Goal: Task Accomplishment & Management: Manage account settings

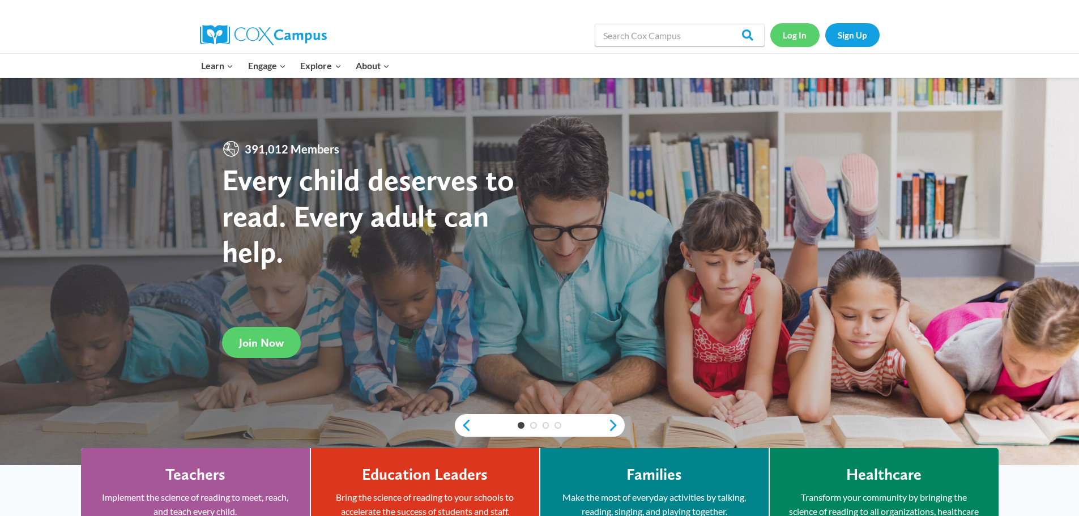
click at [795, 40] on link "Log In" at bounding box center [795, 34] width 49 height 23
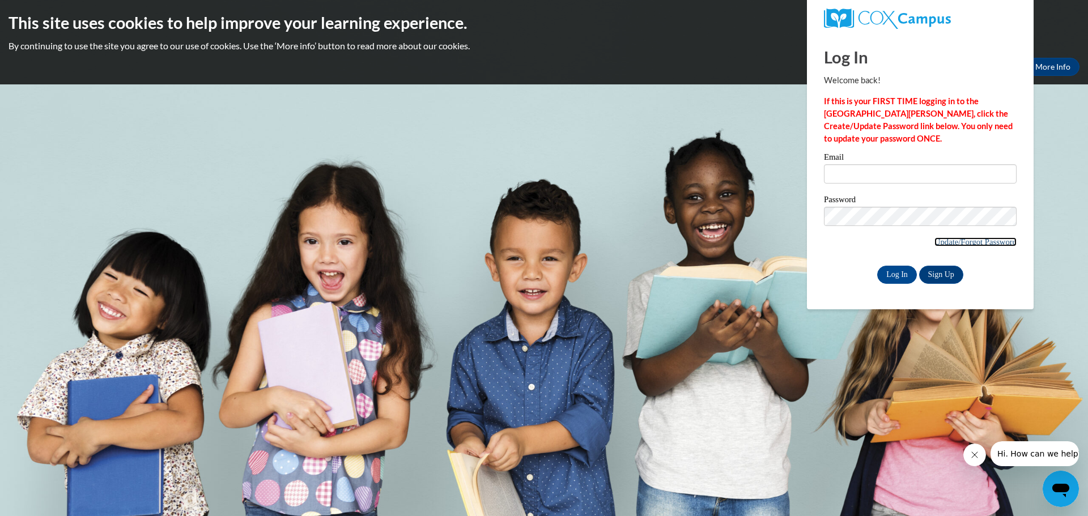
click at [956, 242] on link "Update/Forgot Password" at bounding box center [975, 241] width 82 height 9
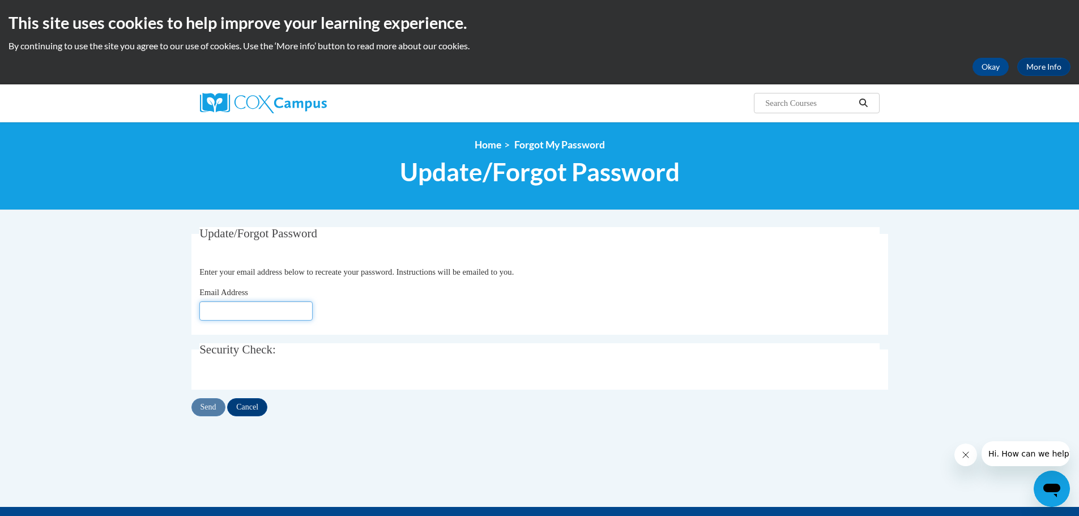
click at [238, 308] on input "Email Address" at bounding box center [255, 310] width 113 height 19
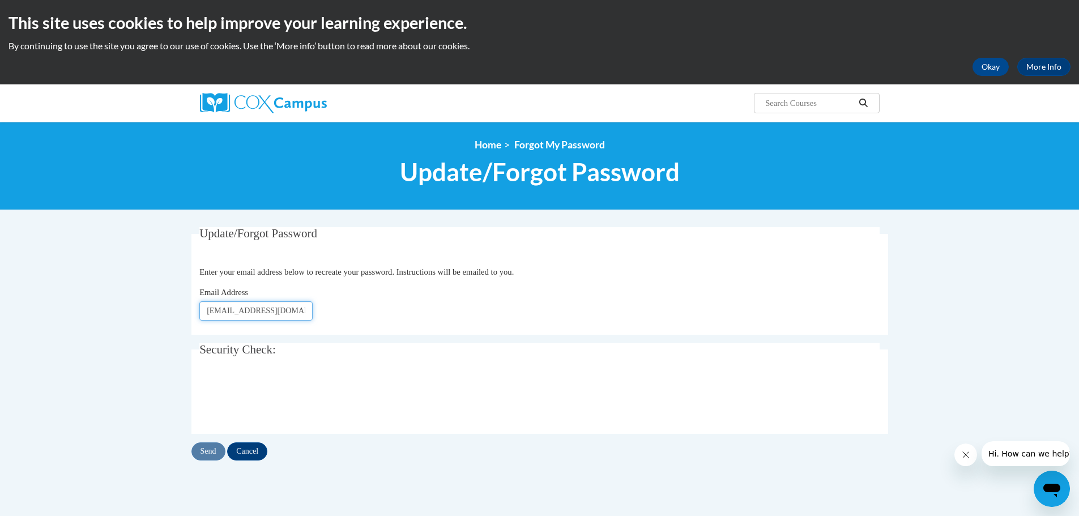
scroll to position [0, 1]
type input "bethanybwarren@gmail.com"
click at [209, 453] on input "Send" at bounding box center [209, 452] width 34 height 18
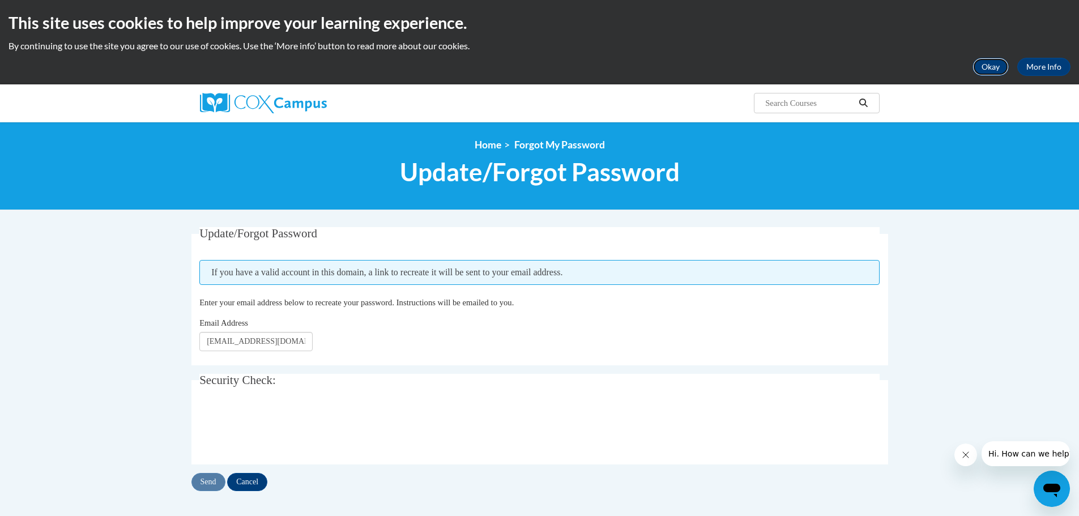
click at [994, 67] on button "Okay" at bounding box center [991, 67] width 36 height 18
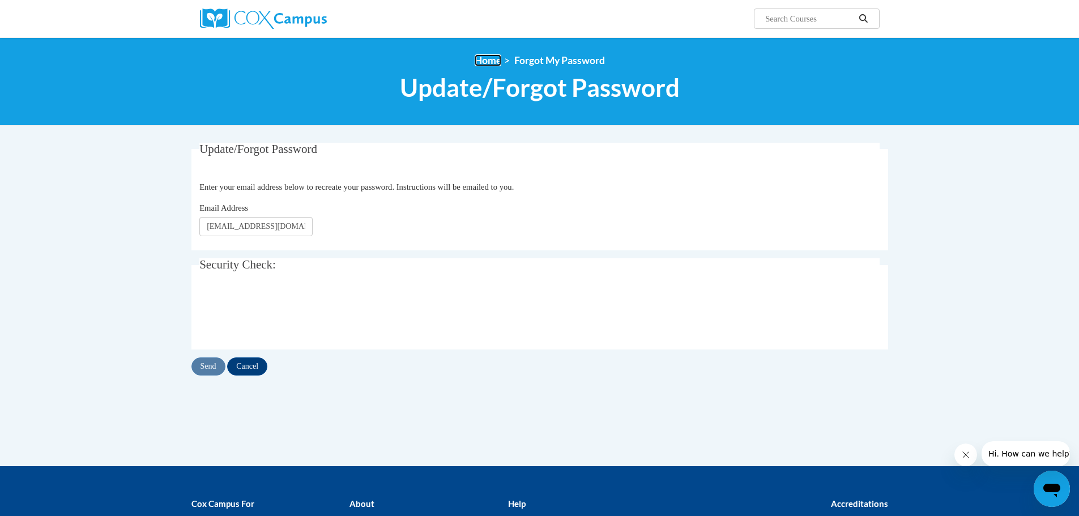
click at [486, 65] on link "Home" at bounding box center [488, 60] width 27 height 12
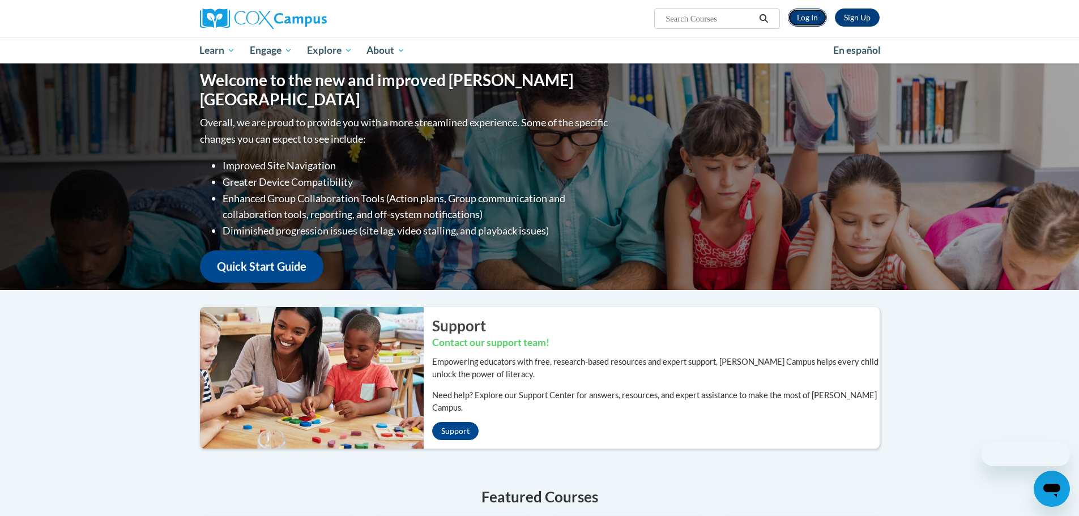
click at [810, 19] on link "Log In" at bounding box center [807, 17] width 39 height 18
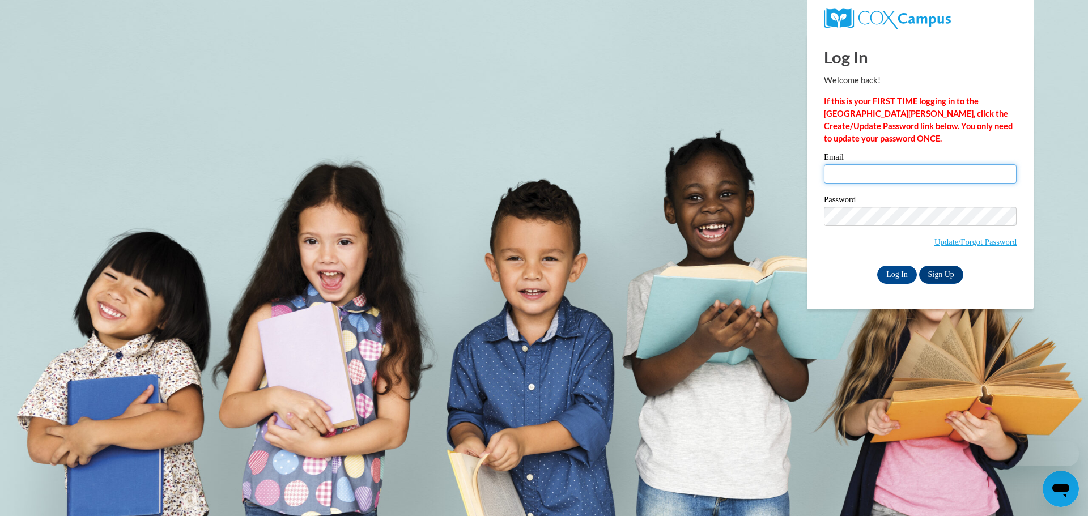
drag, startPoint x: 0, startPoint y: 0, endPoint x: 869, endPoint y: 174, distance: 885.8
click at [869, 174] on input "Email" at bounding box center [920, 173] width 193 height 19
type input "[EMAIL_ADDRESS][DOMAIN_NAME]"
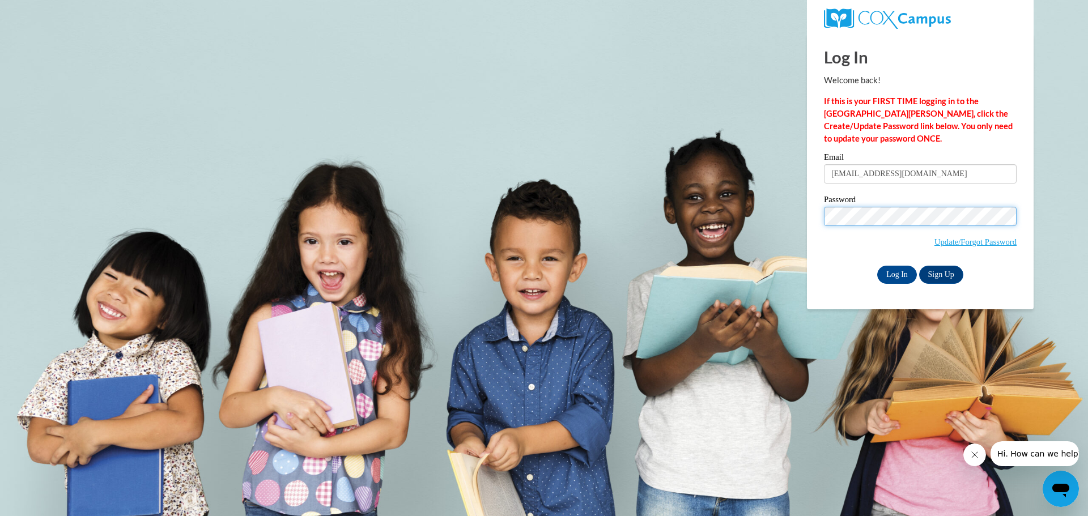
click at [877, 266] on input "Log In" at bounding box center [897, 275] width 40 height 18
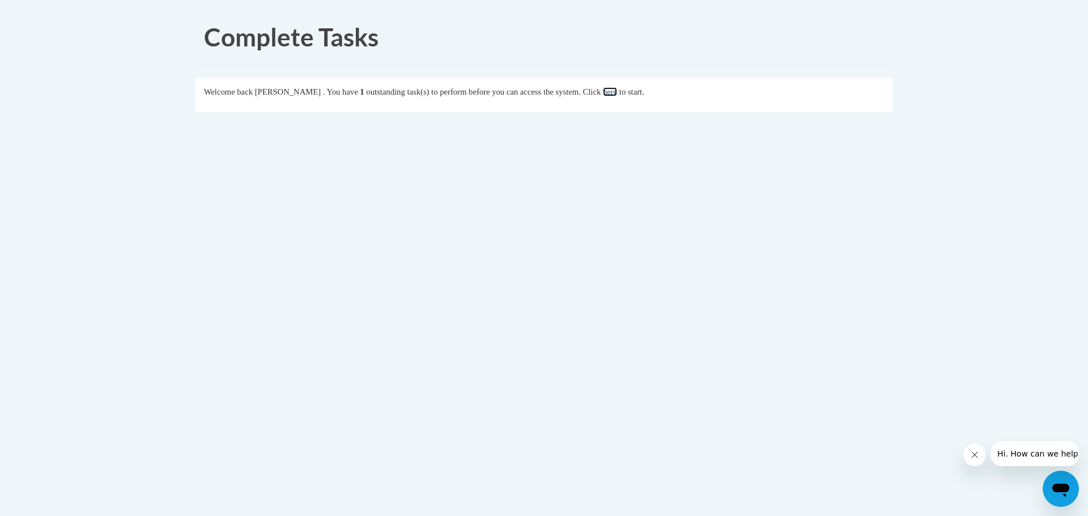
click at [617, 92] on link "here" at bounding box center [610, 91] width 14 height 9
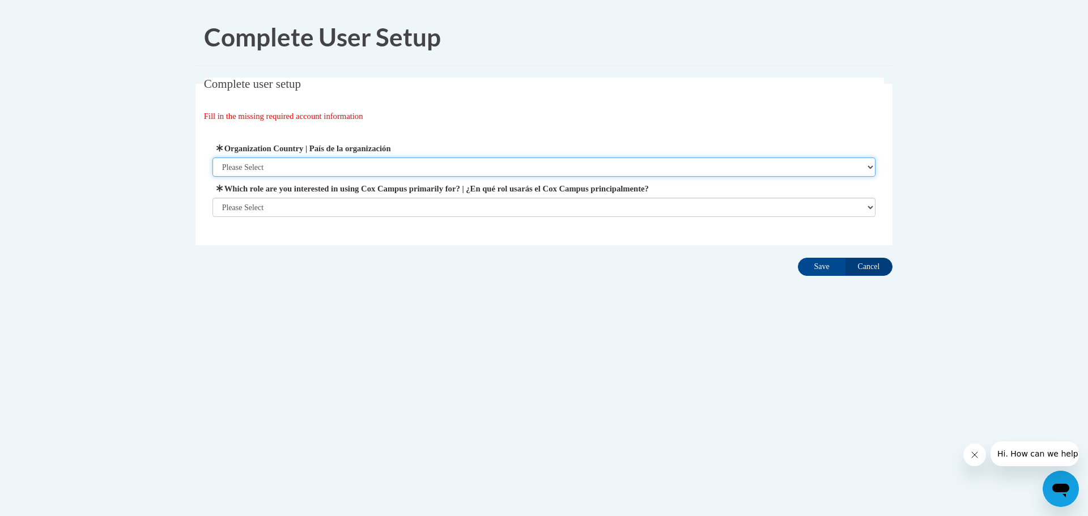
click at [263, 169] on select "Please Select [GEOGRAPHIC_DATA] | [GEOGRAPHIC_DATA] Outside of [GEOGRAPHIC_DATA…" at bounding box center [543, 167] width 663 height 19
select select "ad49bcad-a171-4b2e-b99c-48b446064914"
click at [212, 158] on select "Please Select [GEOGRAPHIC_DATA] | [GEOGRAPHIC_DATA] Outside of [GEOGRAPHIC_DATA…" at bounding box center [543, 167] width 663 height 19
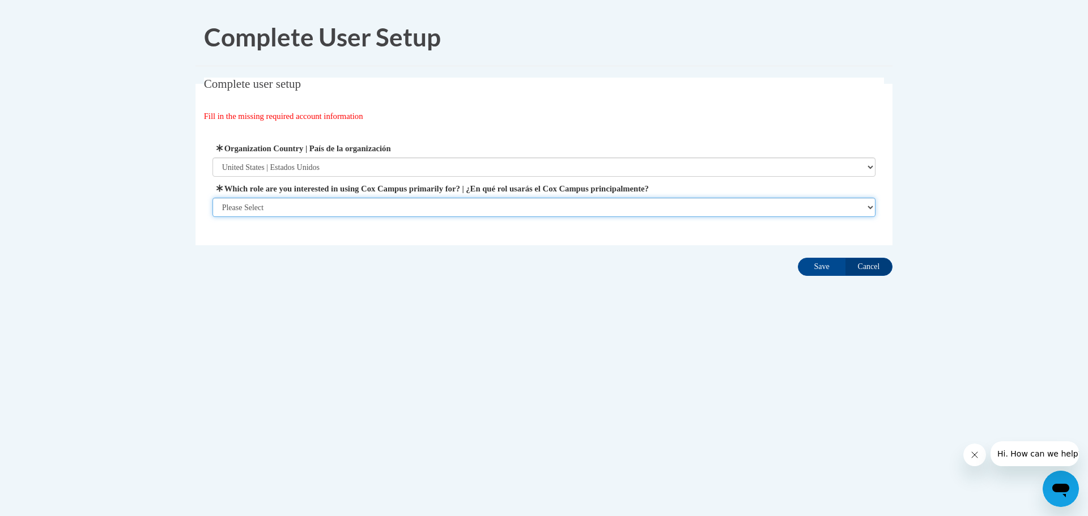
click at [266, 210] on select "Please Select College/University | Colegio/Universidad Community/Nonprofit Part…" at bounding box center [543, 207] width 663 height 19
select select "fbf2d438-af2f-41f8-98f1-81c410e29de3"
click at [212, 217] on select "Please Select College/University | Colegio/Universidad Community/Nonprofit Part…" at bounding box center [543, 207] width 663 height 19
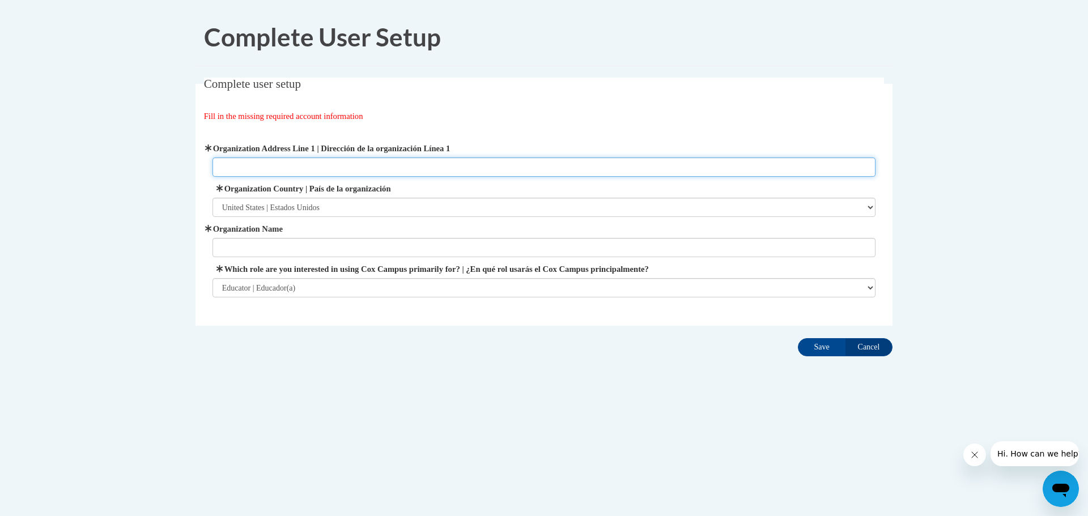
click at [256, 165] on input "Organization Address Line 1 | Dirección de la organización Línea 1" at bounding box center [543, 167] width 663 height 19
click at [245, 162] on input "Organization Address Line 1 | Dirección de la organización Línea 1" at bounding box center [543, 167] width 663 height 19
type input "[STREET_ADDRESS][PERSON_NAME]"
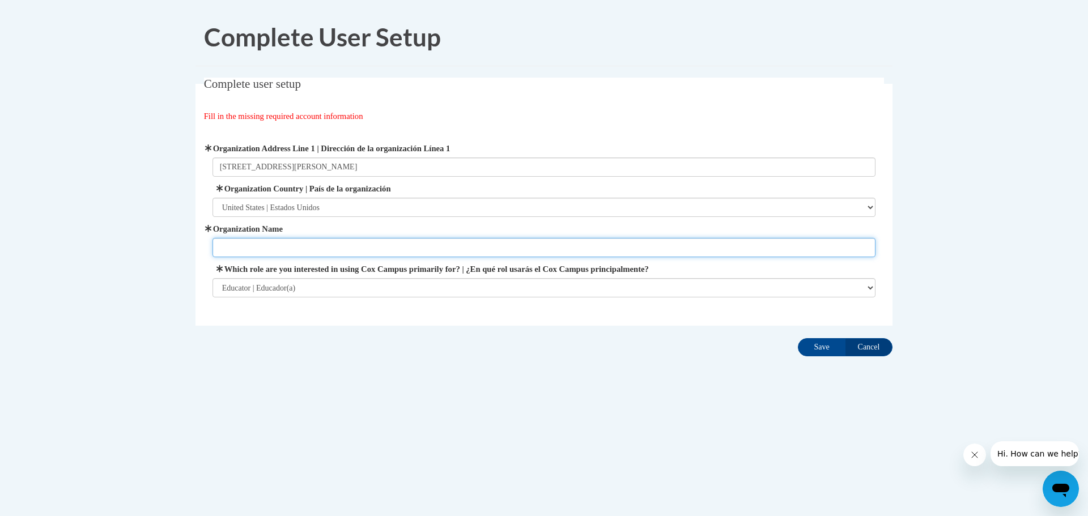
click at [264, 241] on input "Organization Name" at bounding box center [543, 247] width 663 height 19
type input "[GEOGRAPHIC_DATA] - [GEOGRAPHIC_DATA]"
click at [819, 351] on input "Save" at bounding box center [822, 347] width 48 height 18
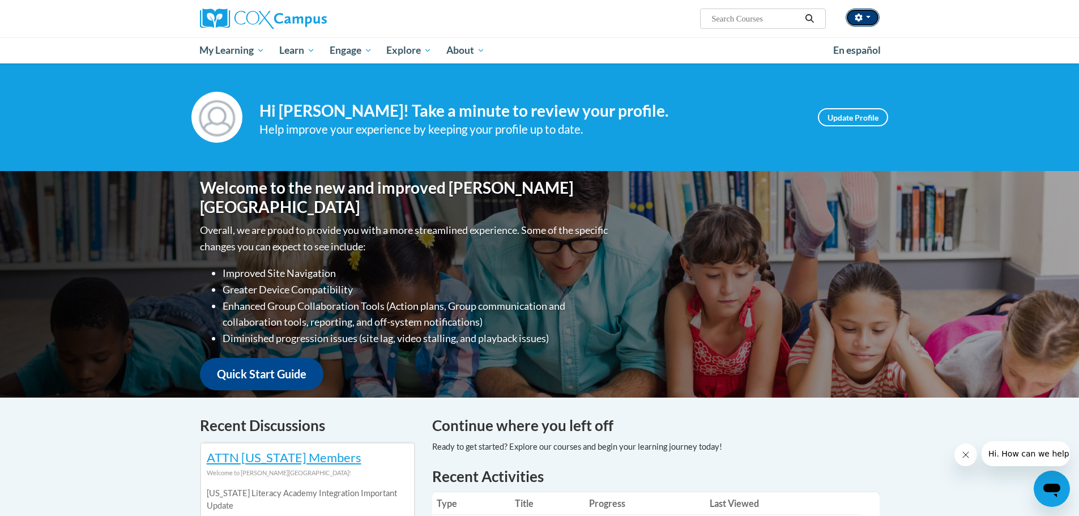
click at [853, 18] on button "button" at bounding box center [863, 17] width 34 height 18
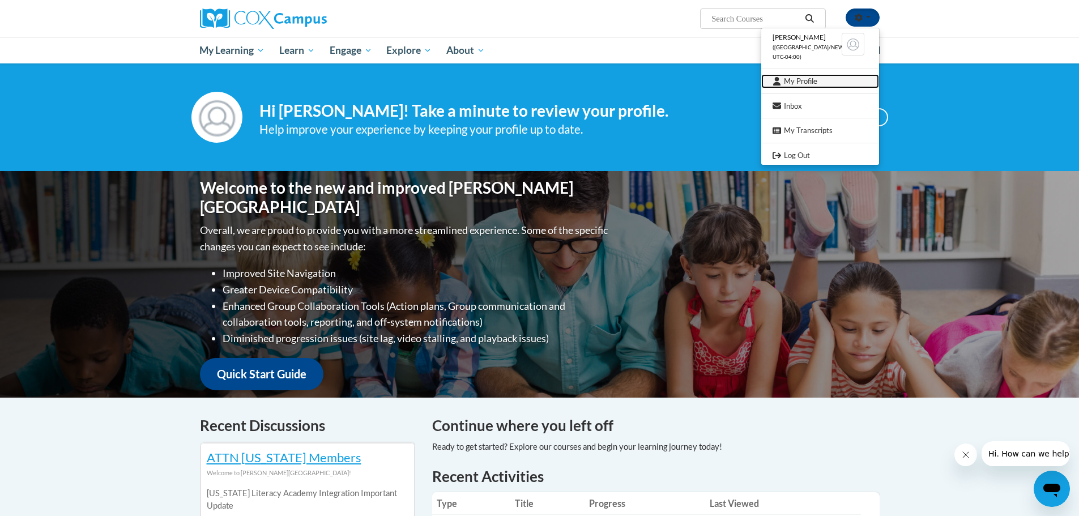
click at [788, 85] on link "My Profile" at bounding box center [821, 81] width 118 height 14
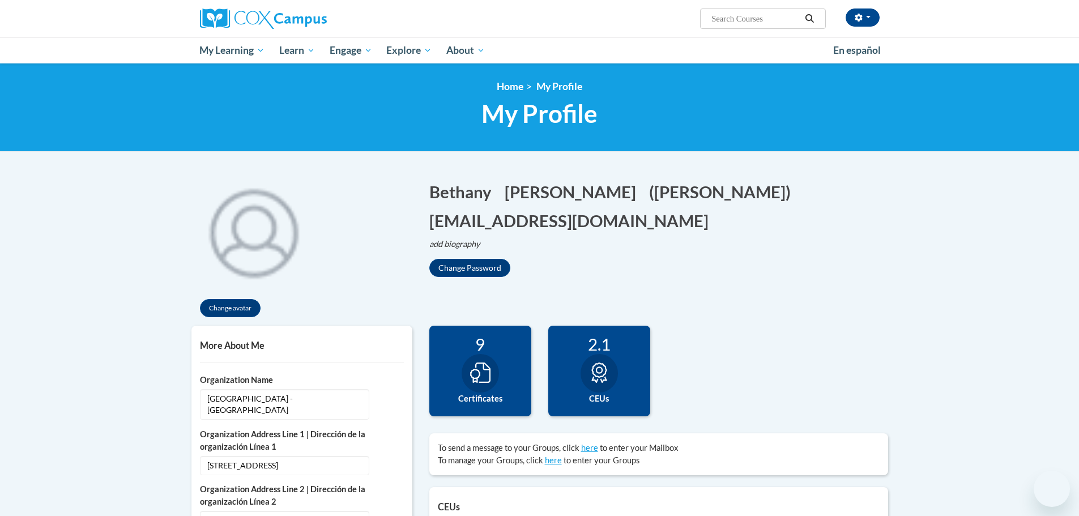
click at [870, 20] on button "button" at bounding box center [863, 17] width 34 height 18
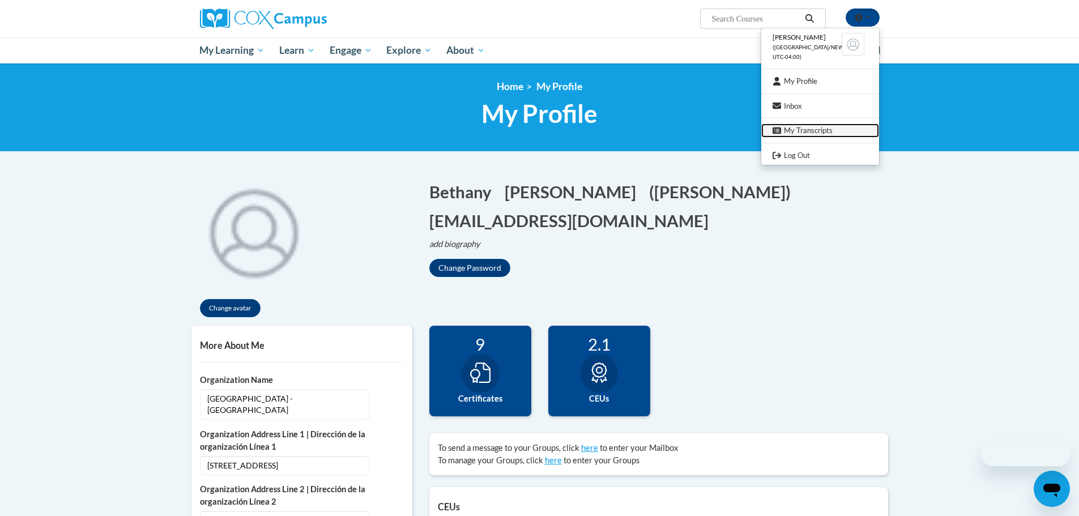
click at [824, 125] on link "My Transcripts" at bounding box center [821, 131] width 118 height 14
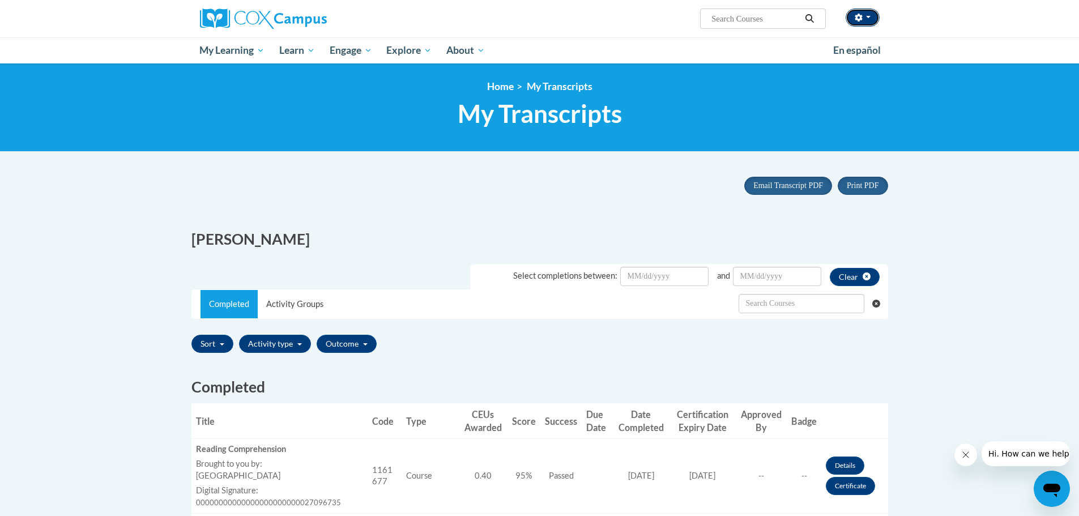
click at [871, 17] on button "button" at bounding box center [863, 17] width 34 height 18
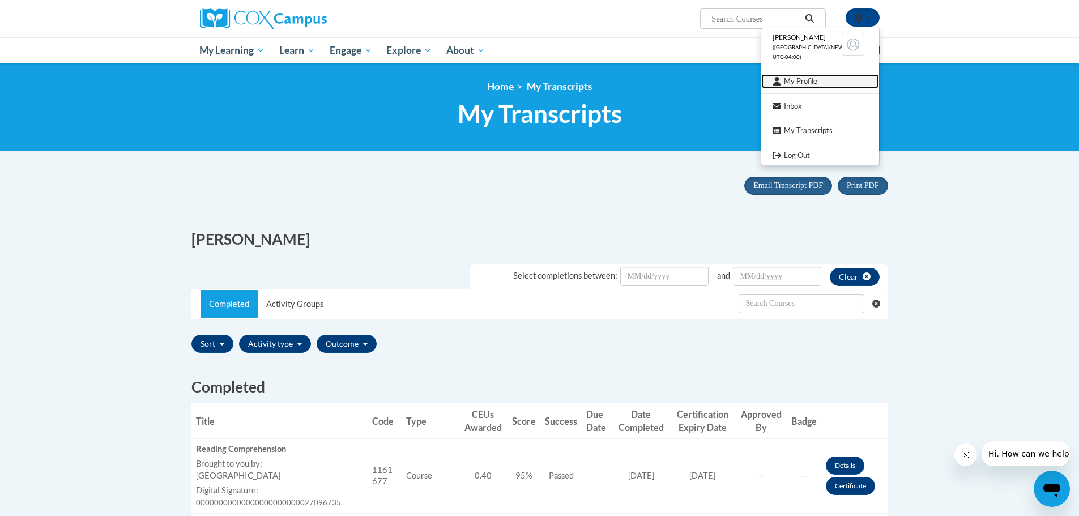
click at [826, 86] on link "My Profile" at bounding box center [821, 81] width 118 height 14
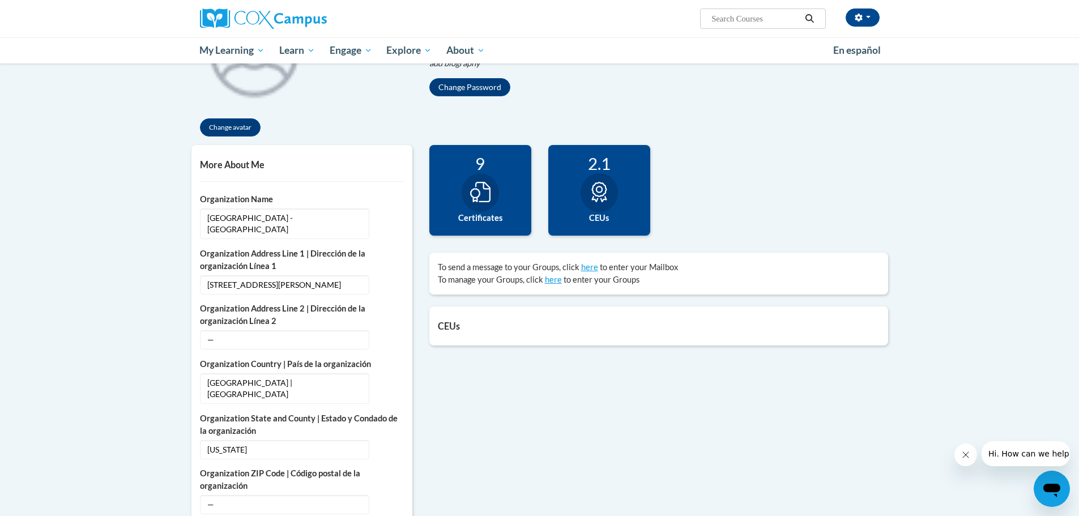
scroll to position [57, 0]
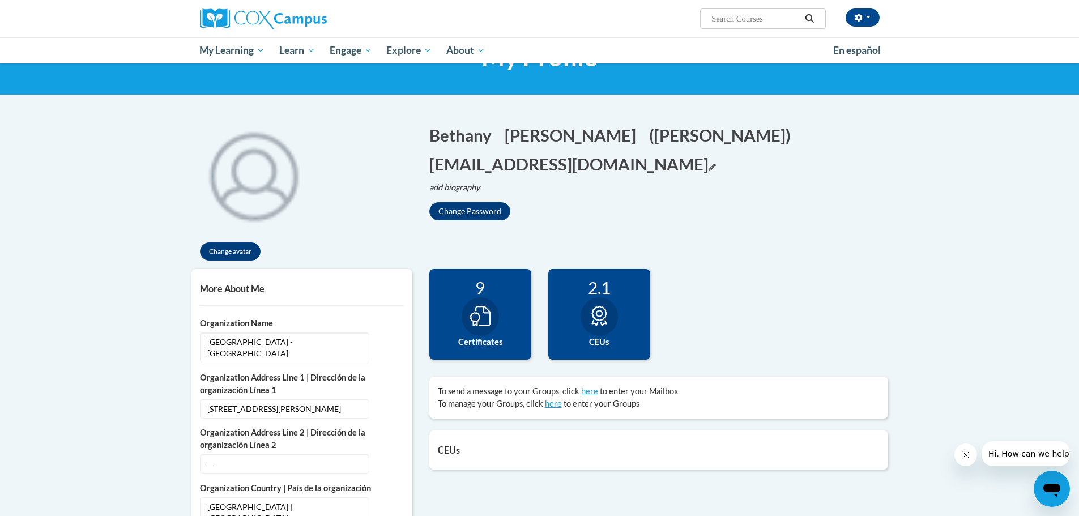
click at [709, 165] on icon "Edit email address" at bounding box center [712, 167] width 7 height 7
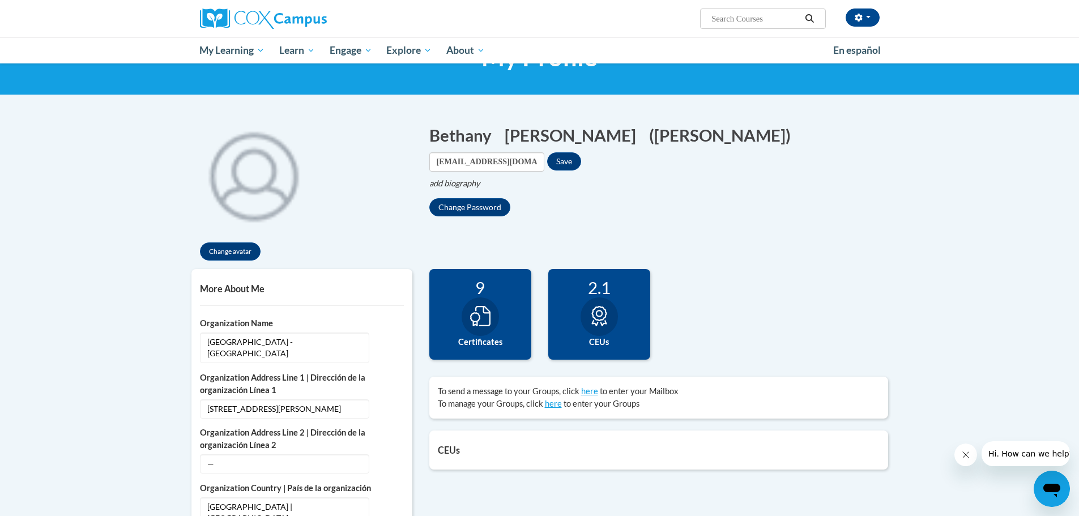
click at [560, 159] on div "Email [EMAIL_ADDRESS][DOMAIN_NAME] Save" at bounding box center [505, 161] width 152 height 19
drag, startPoint x: 554, startPoint y: 160, endPoint x: 392, endPoint y: 153, distance: 162.2
click at [392, 153] on div "Change avatar [GEOGRAPHIC_DATA] Edit Screen Name [PERSON_NAME] Save [PERSON_NAM…" at bounding box center [540, 190] width 714 height 157
type input "[EMAIL_ADDRESS][DOMAIN_NAME]"
click at [574, 163] on button "Save" at bounding box center [564, 161] width 34 height 18
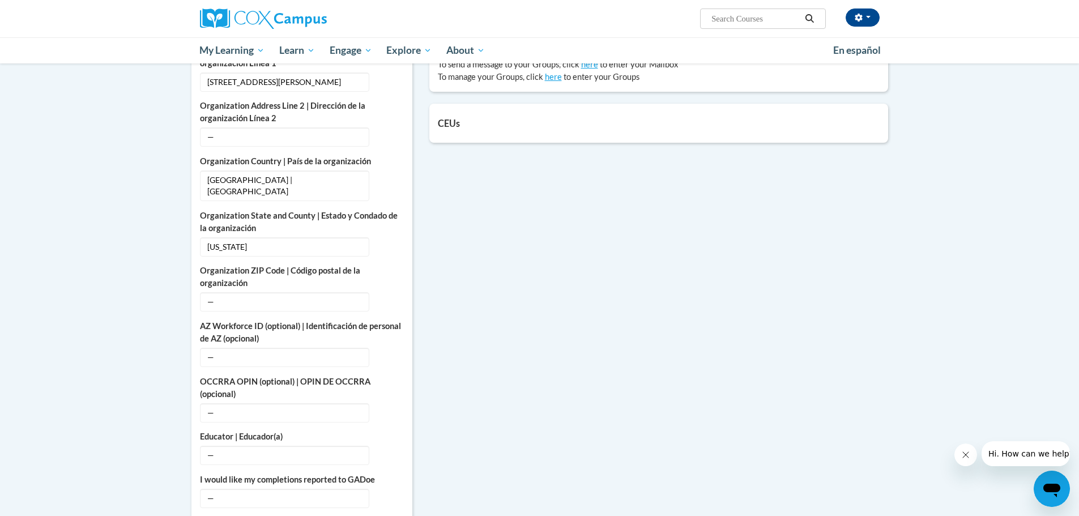
scroll to position [453, 0]
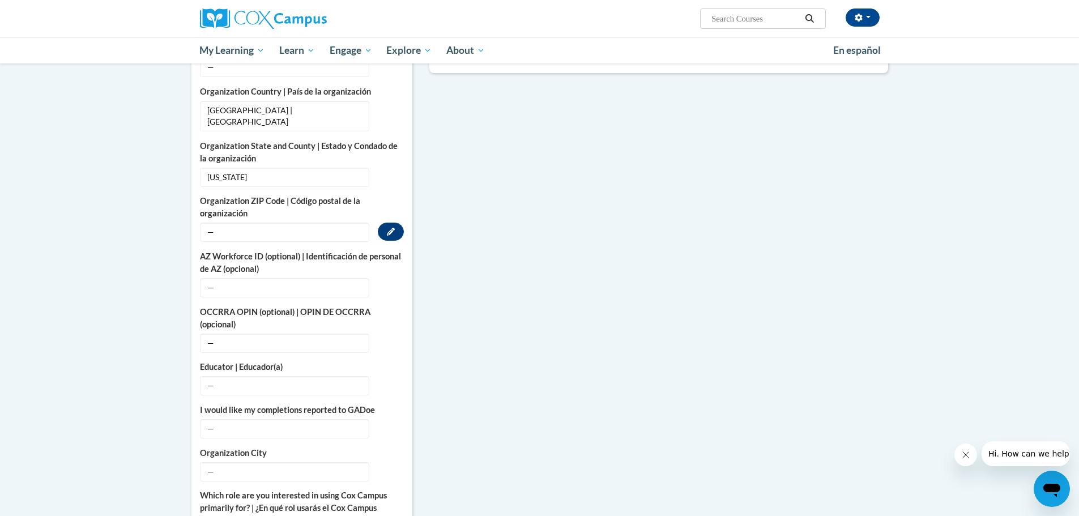
click at [235, 224] on span "—" at bounding box center [284, 232] width 169 height 19
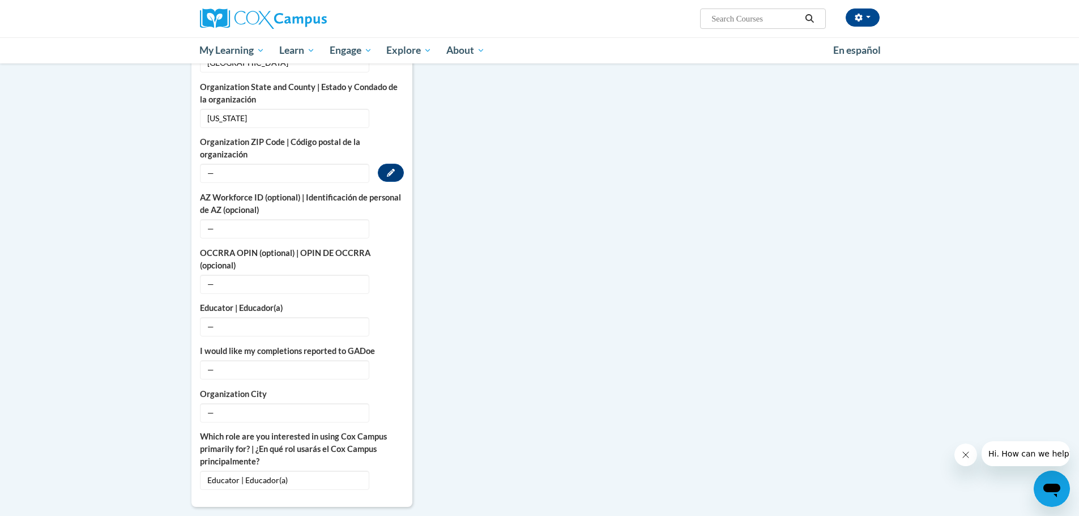
scroll to position [567, 0]
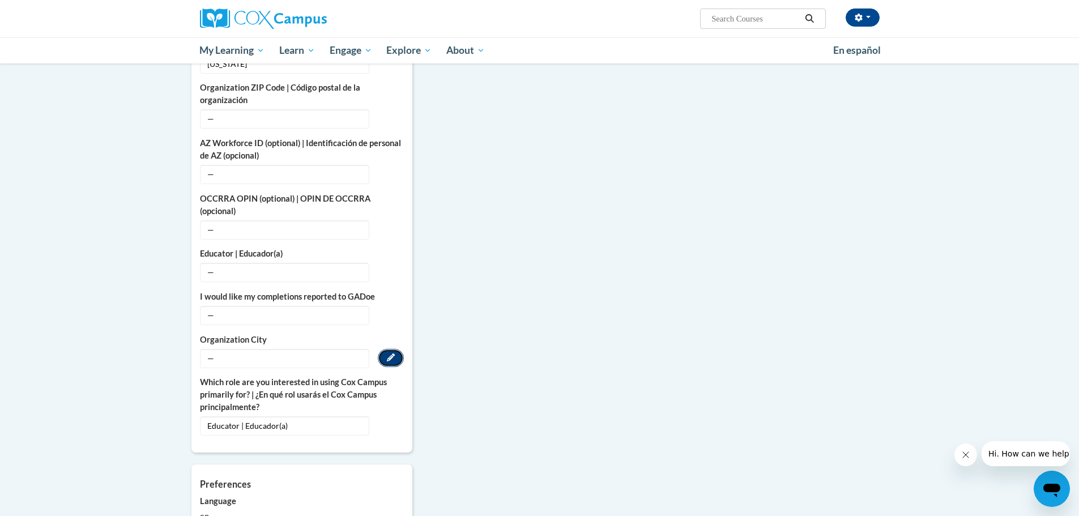
click at [400, 349] on button "Edit" at bounding box center [391, 358] width 26 height 18
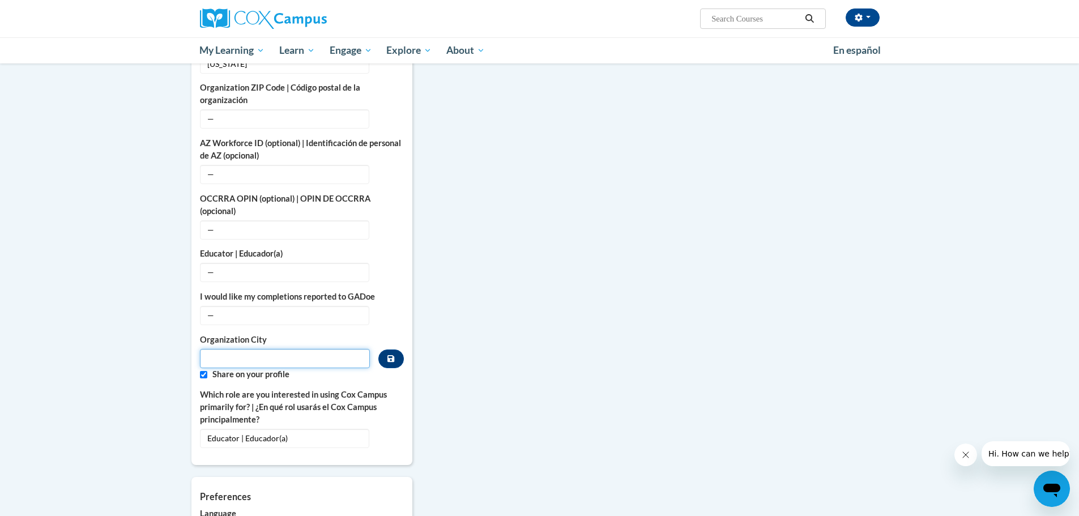
click at [310, 349] on input "Metadata input" at bounding box center [285, 358] width 171 height 19
type input "Thomasville"
click at [171, 317] on body "[PERSON_NAME] ([GEOGRAPHIC_DATA]/New_York UTC-04:00) My Profile Inbox My Transc…" at bounding box center [539, 196] width 1079 height 1526
click at [389, 355] on icon "Custom profile fields" at bounding box center [391, 358] width 7 height 7
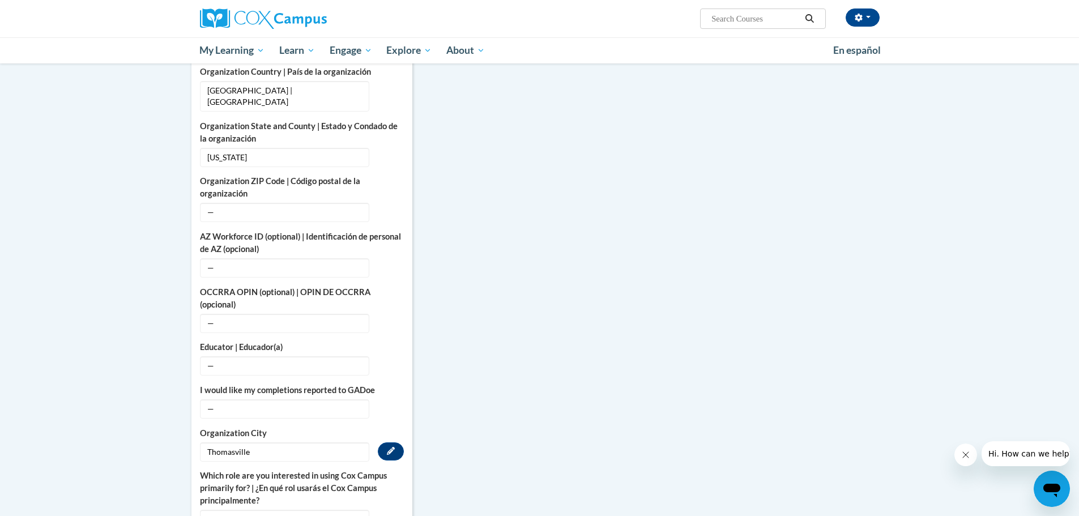
scroll to position [453, 0]
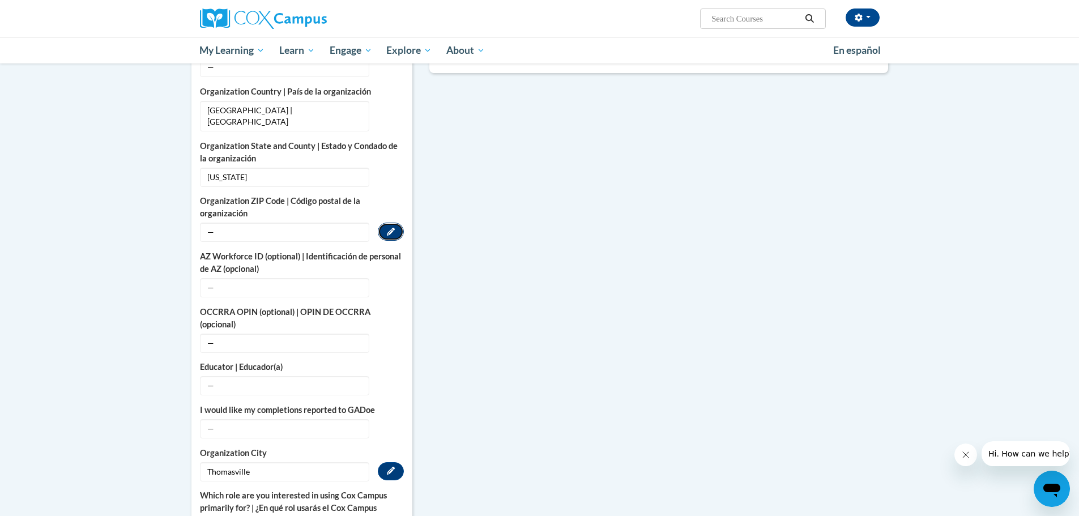
click at [396, 223] on button "Edit" at bounding box center [391, 232] width 26 height 18
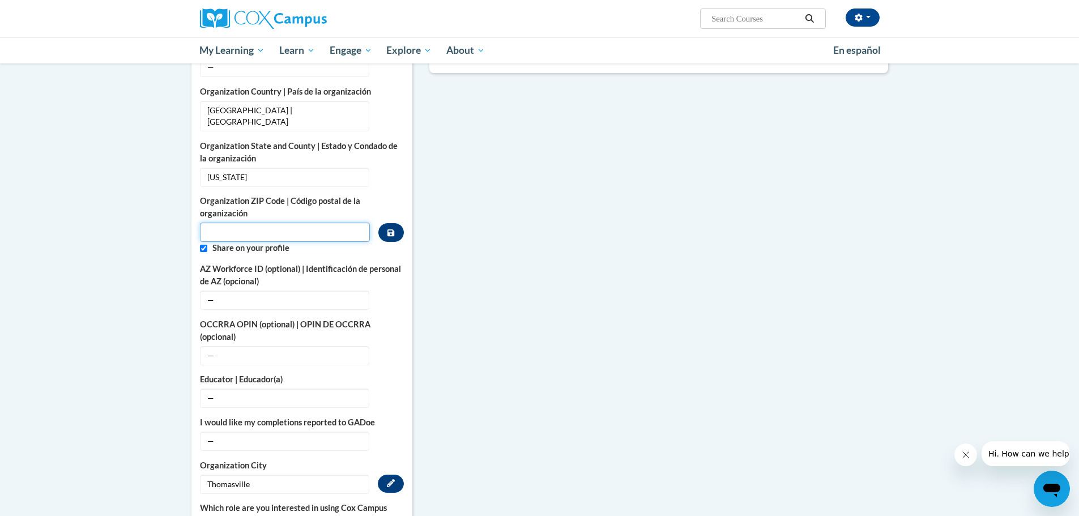
click at [295, 223] on input "Metadata input" at bounding box center [285, 232] width 171 height 19
type input "31757"
click at [399, 223] on button "Custom profile fields" at bounding box center [390, 232] width 25 height 19
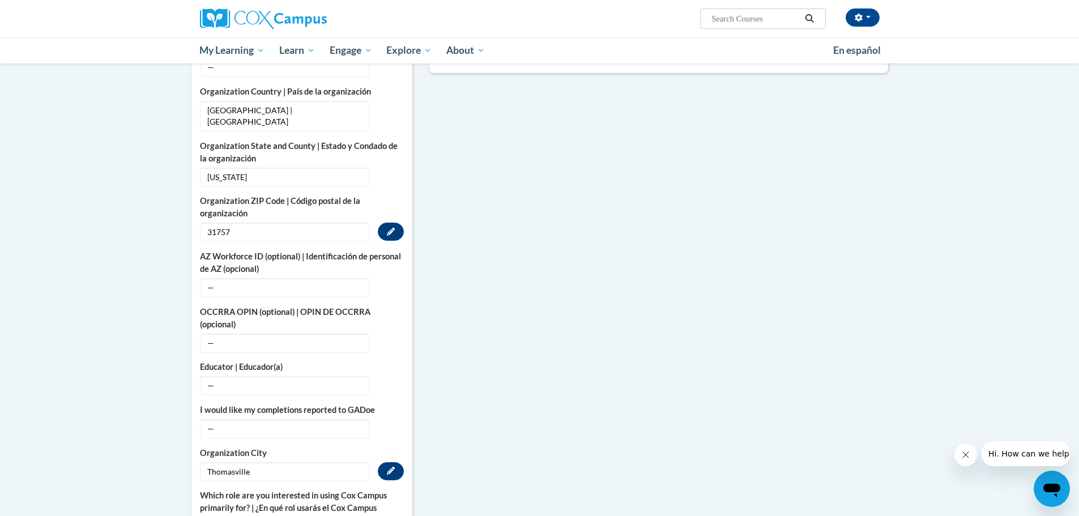
click at [133, 173] on body "[PERSON_NAME] ([GEOGRAPHIC_DATA]/New_York UTC-04:00) My Profile Inbox My Transc…" at bounding box center [539, 303] width 1079 height 1513
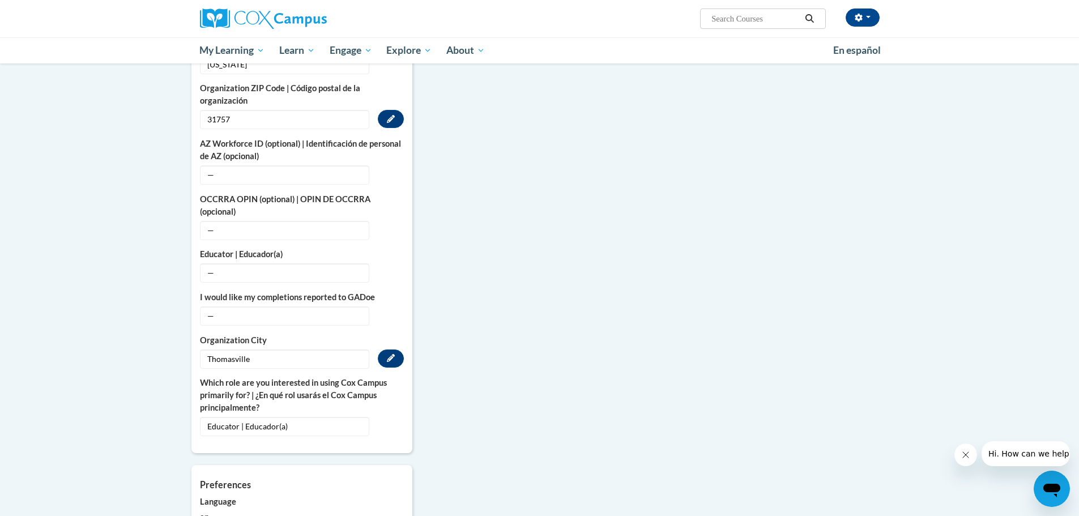
scroll to position [567, 0]
click at [245, 416] on span "Educator | Educador(a)" at bounding box center [284, 425] width 169 height 19
click at [390, 422] on icon "Custom profile fields" at bounding box center [391, 426] width 8 height 8
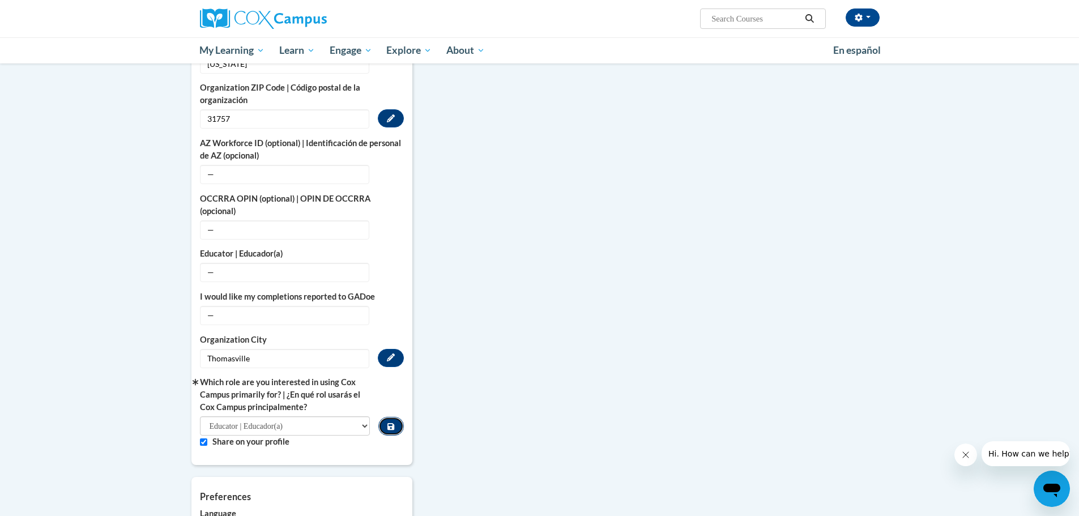
click at [390, 423] on icon "Custom profile fields" at bounding box center [391, 426] width 7 height 7
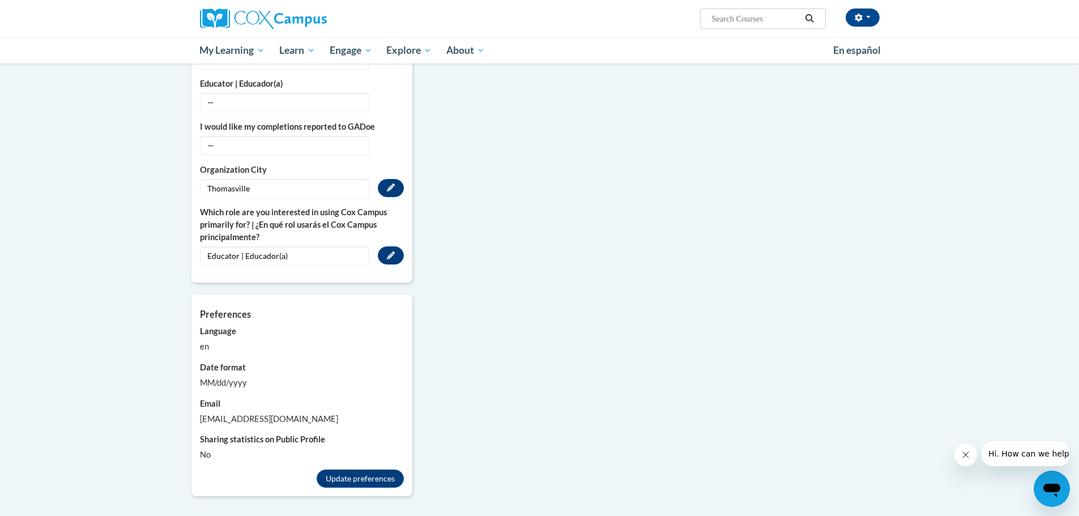
scroll to position [680, 0]
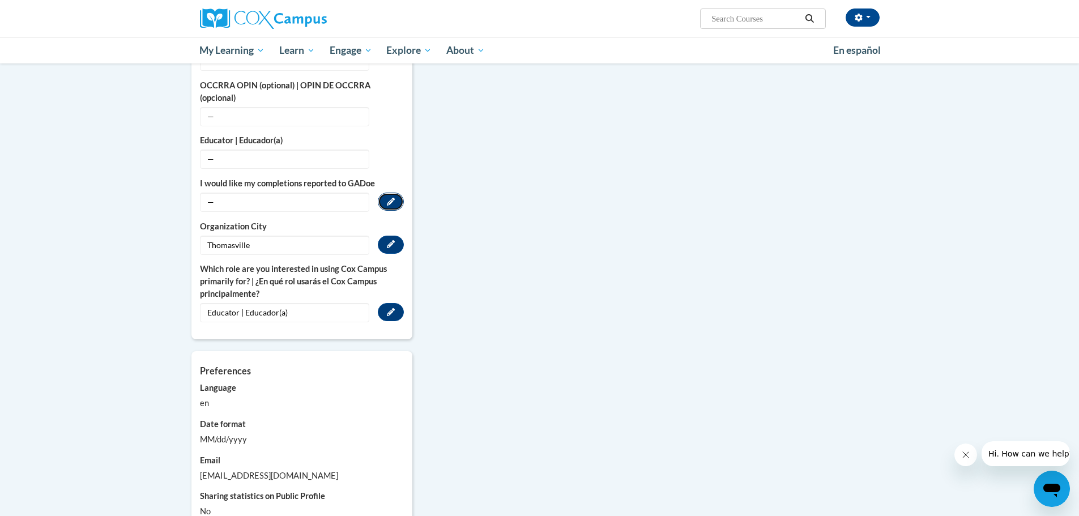
click at [384, 193] on button "Edit" at bounding box center [391, 202] width 26 height 18
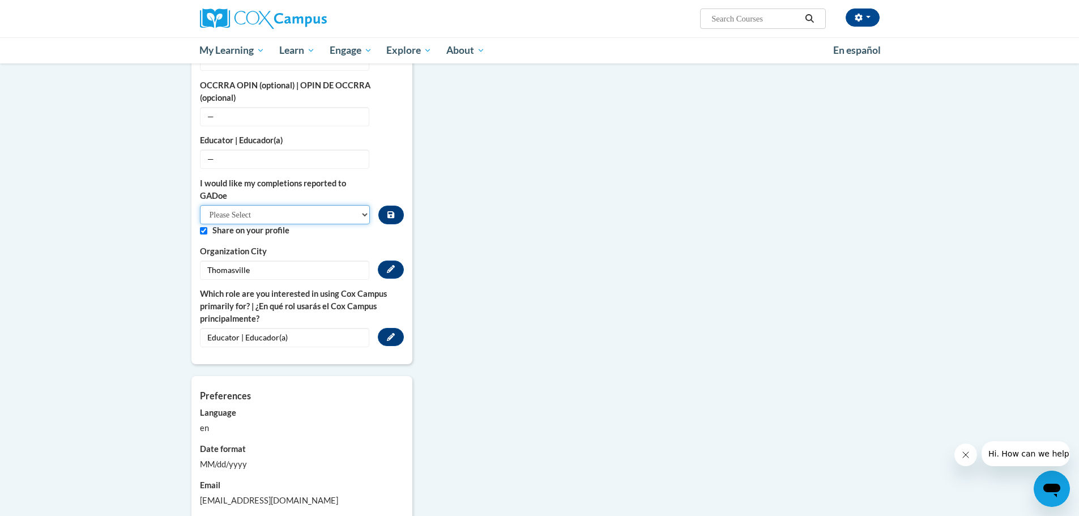
click at [288, 208] on select "Please Select Yes No" at bounding box center [285, 214] width 171 height 19
select select "603ba6f8-c7dd-435b-84cd-d4c8cfb77024"
click at [200, 205] on select "Please Select Yes No" at bounding box center [285, 214] width 171 height 19
click at [400, 206] on button "Custom profile fields" at bounding box center [390, 215] width 25 height 19
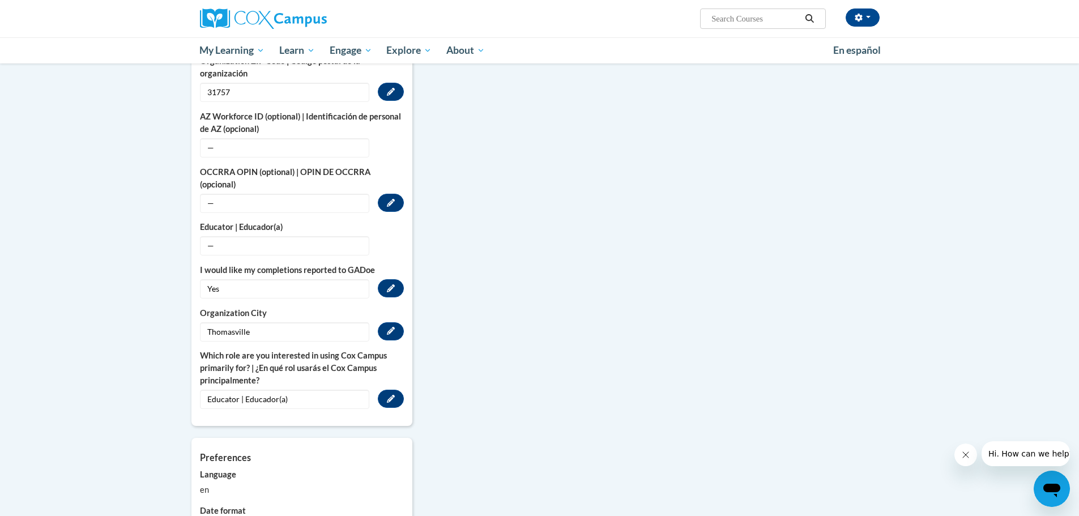
scroll to position [567, 0]
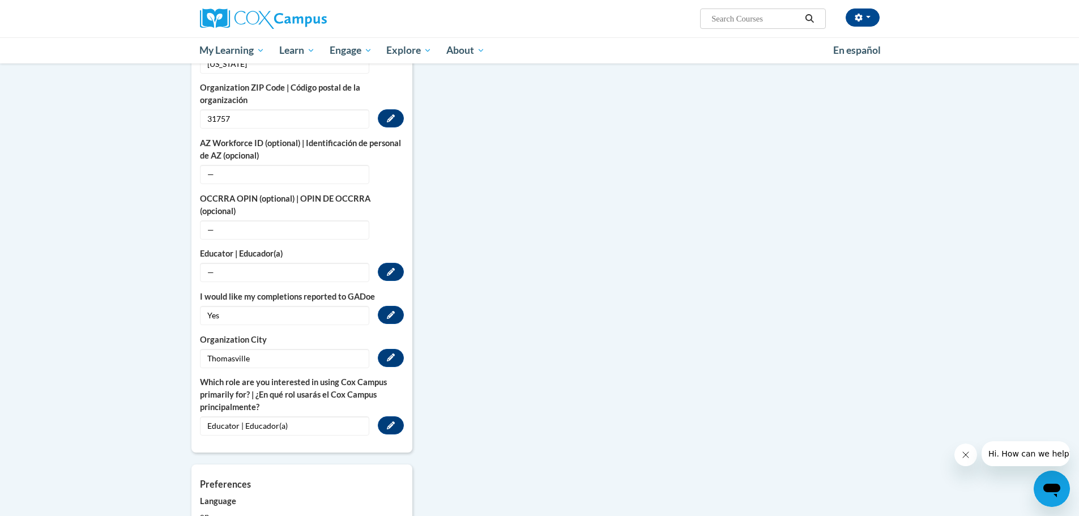
click at [312, 263] on span "—" at bounding box center [284, 272] width 169 height 19
click at [388, 263] on button "Edit" at bounding box center [391, 272] width 26 height 18
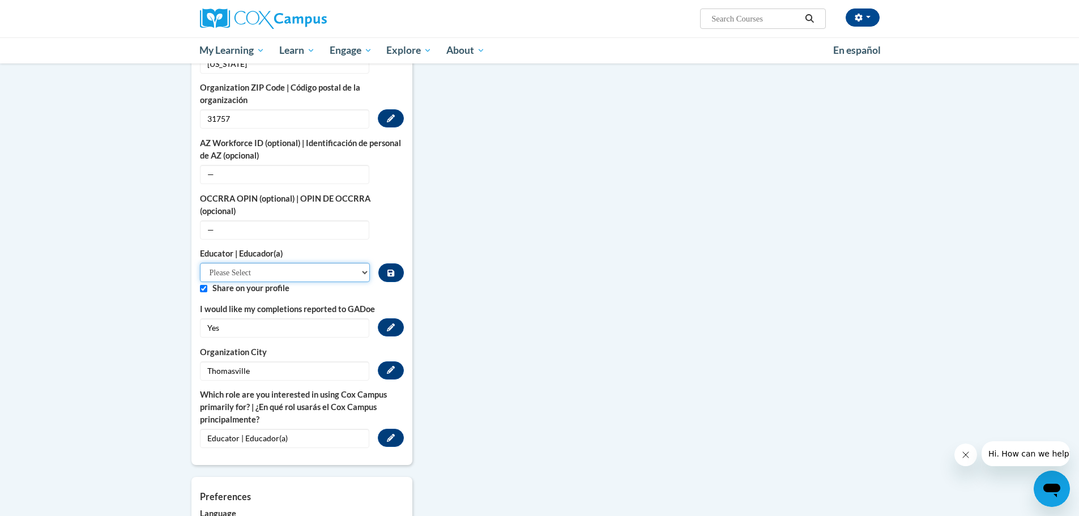
click at [303, 263] on select "Please Select Early Learning/Daycare Teacher/Family Home Care Provider | Maestr…" at bounding box center [285, 272] width 171 height 19
select select "8e40623d-54d0-45cd-9f92-5df65cd3f8cf"
click at [200, 263] on select "Please Select Early Learning/Daycare Teacher/Family Home Care Provider | Maestr…" at bounding box center [285, 272] width 171 height 19
click at [388, 270] on icon "Custom profile fields" at bounding box center [391, 273] width 7 height 7
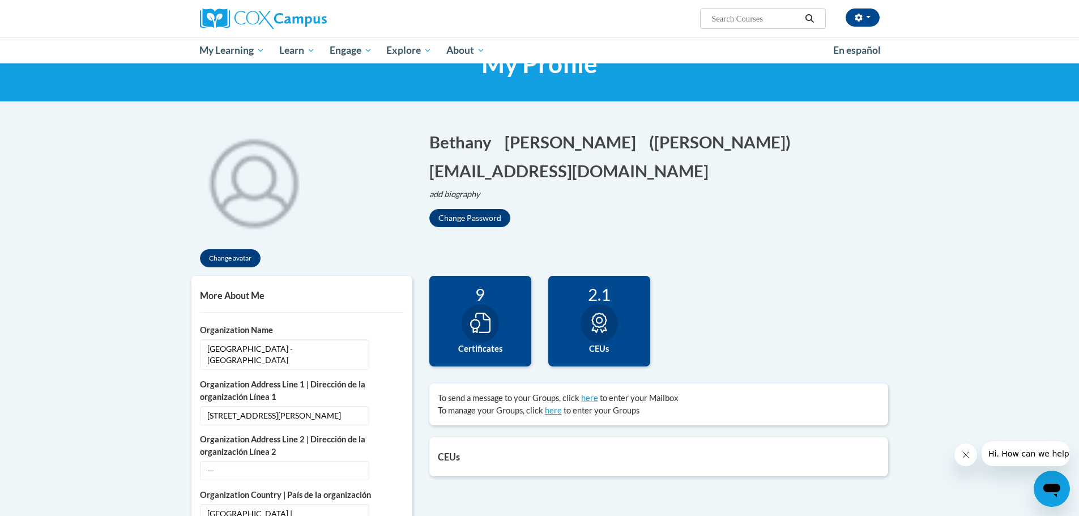
scroll to position [0, 0]
